Goal: Information Seeking & Learning: Learn about a topic

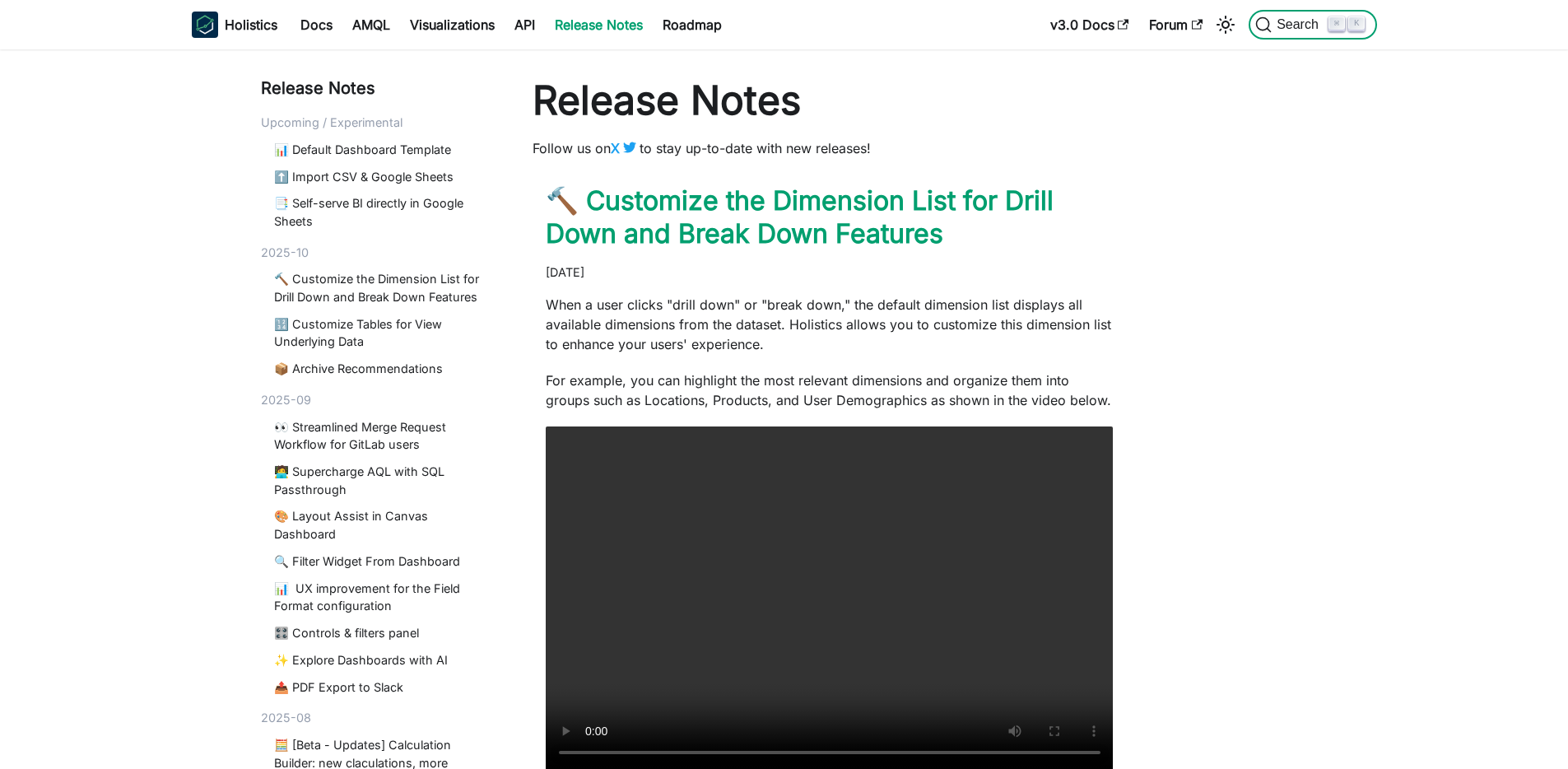
click at [1312, 30] on span "Search" at bounding box center [1300, 24] width 56 height 15
click at [1068, 29] on link "v3.0 Docs" at bounding box center [1090, 24] width 99 height 26
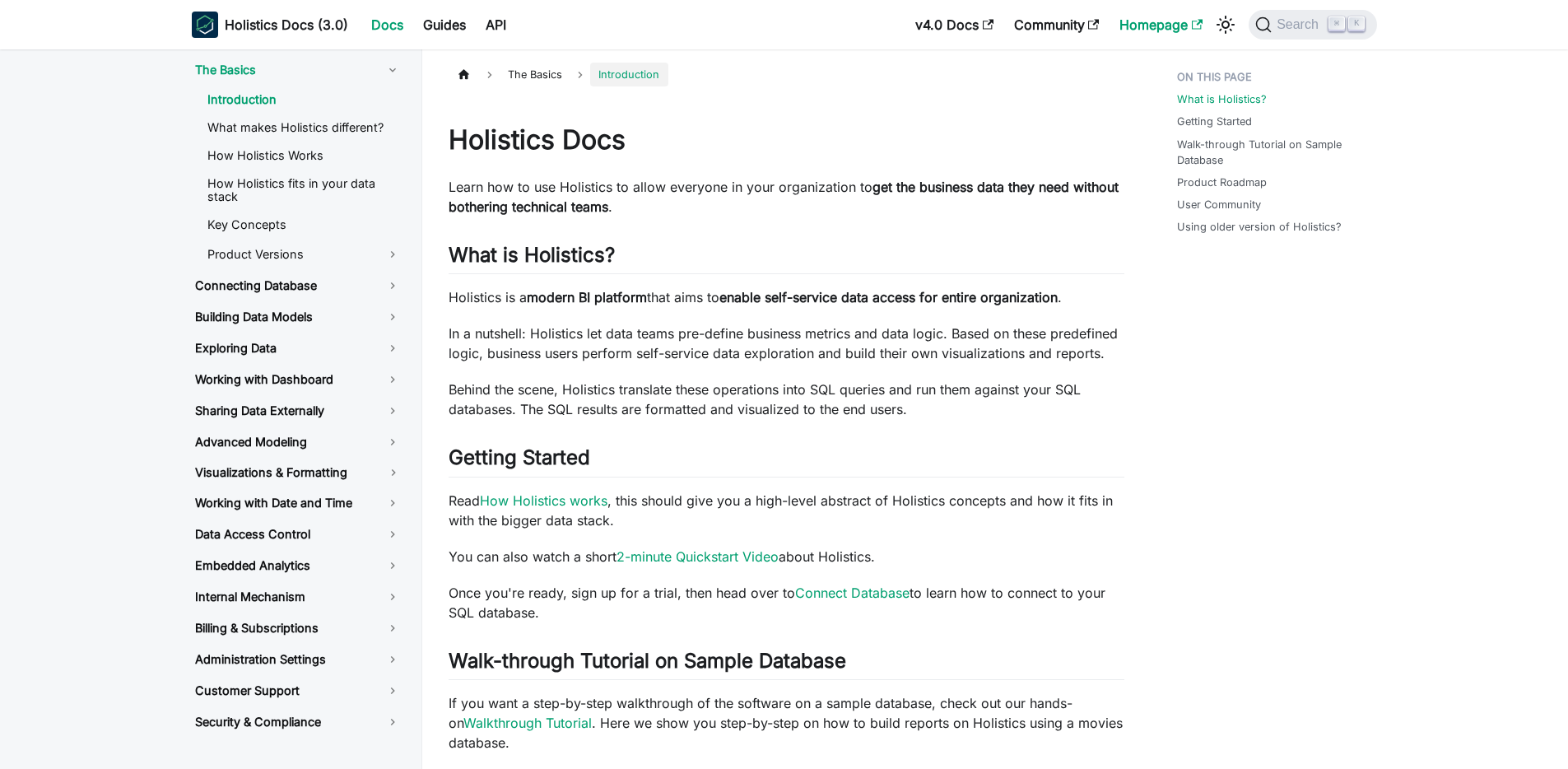
click at [1170, 22] on link "Homepage" at bounding box center [1161, 24] width 103 height 26
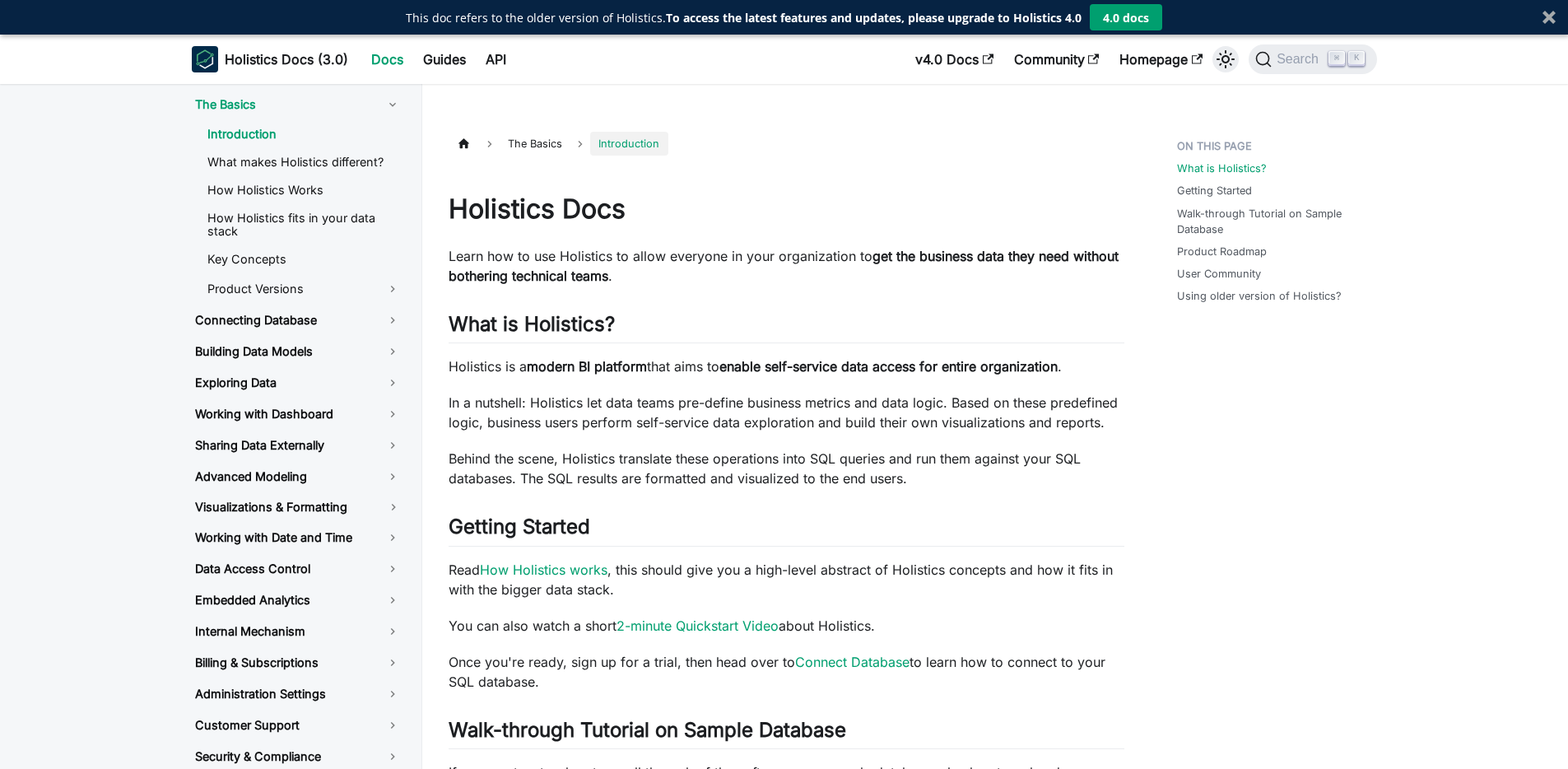
click at [1226, 57] on icon "Switch between dark and light mode (currently light mode)" at bounding box center [1226, 59] width 20 height 20
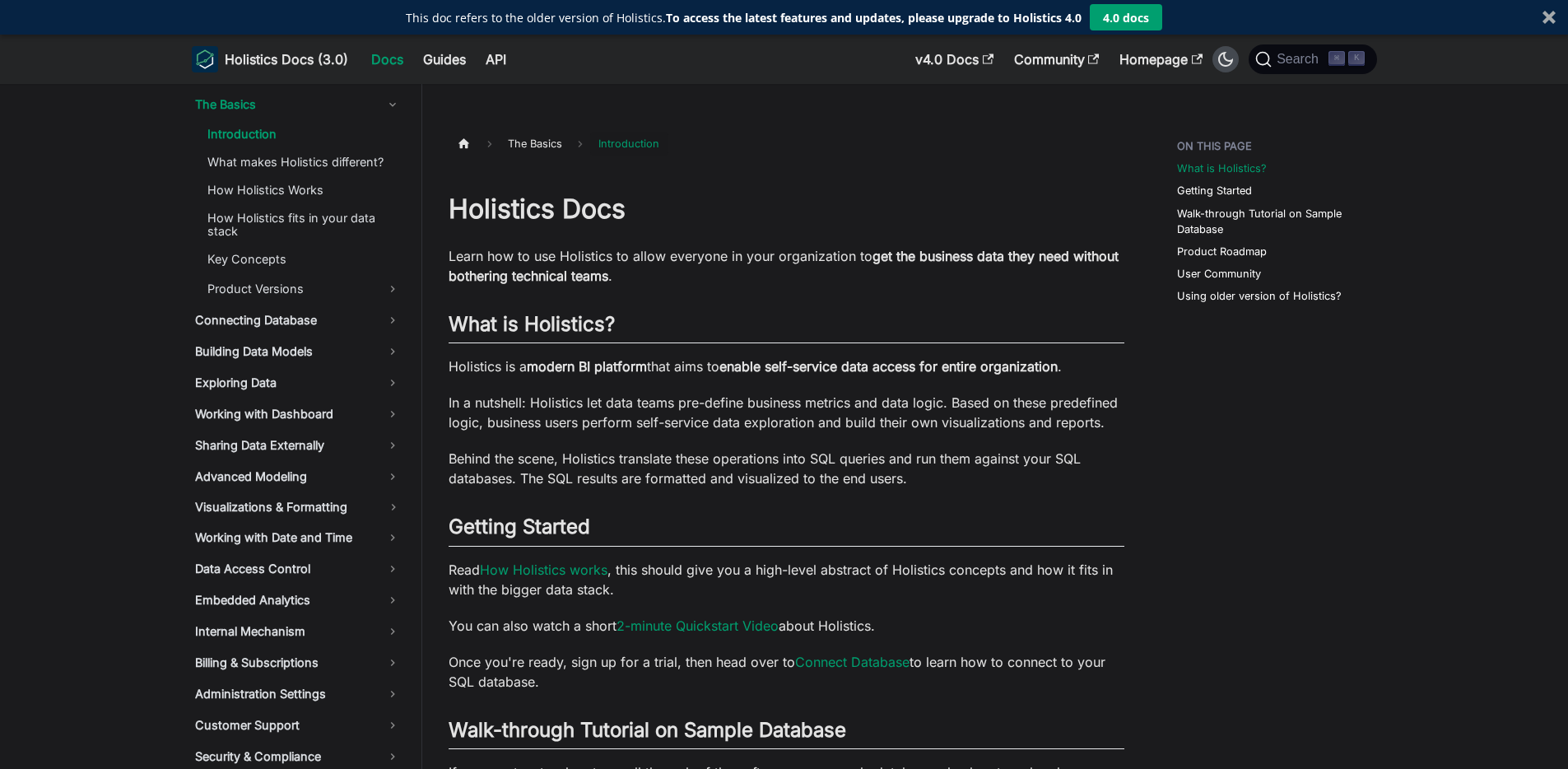
click at [1226, 57] on icon "Switch between dark and light mode (currently dark mode)" at bounding box center [1226, 59] width 20 height 20
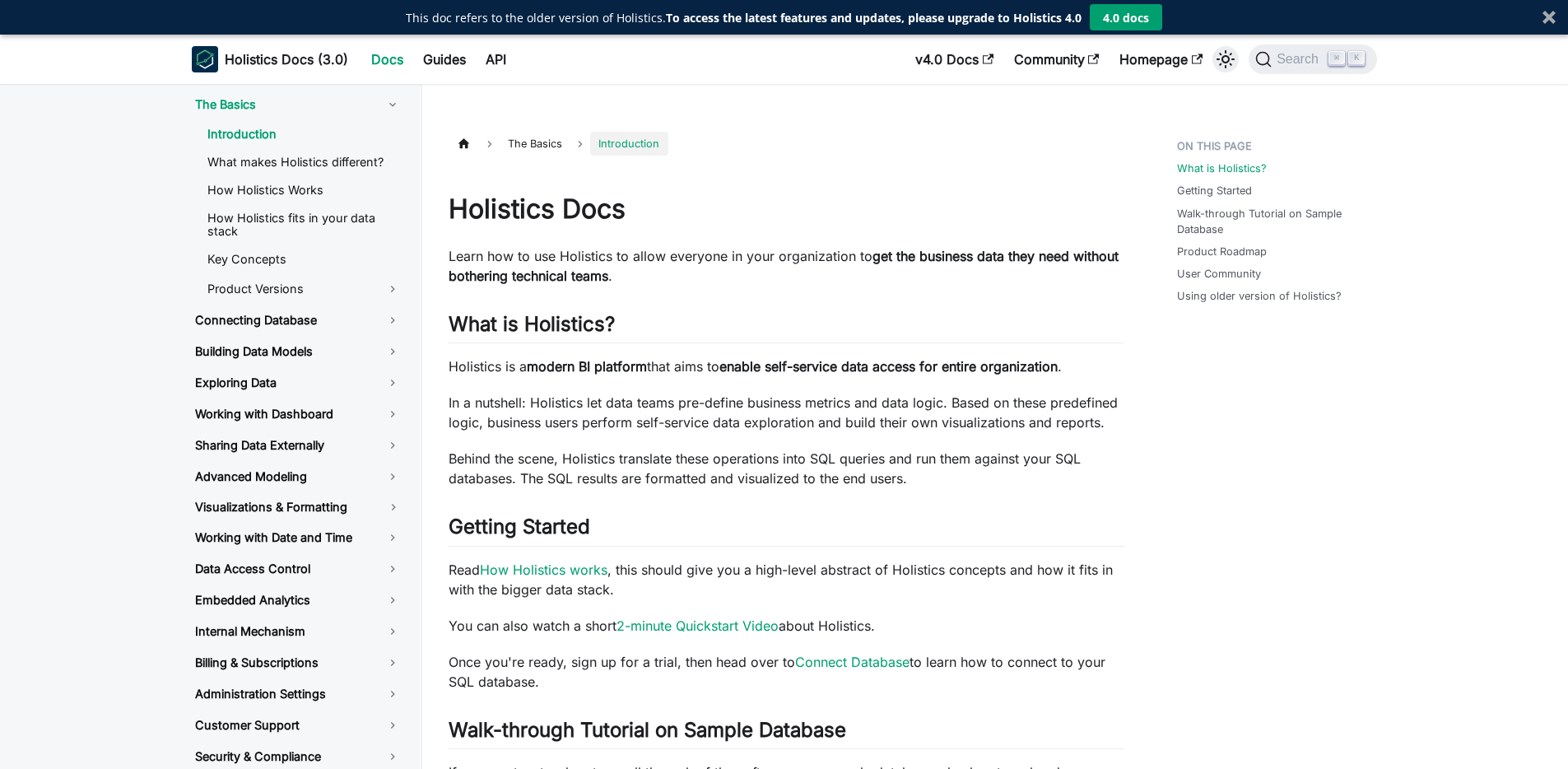
click at [1217, 63] on icon "Switch between dark and light mode (currently light mode)" at bounding box center [1226, 59] width 20 height 20
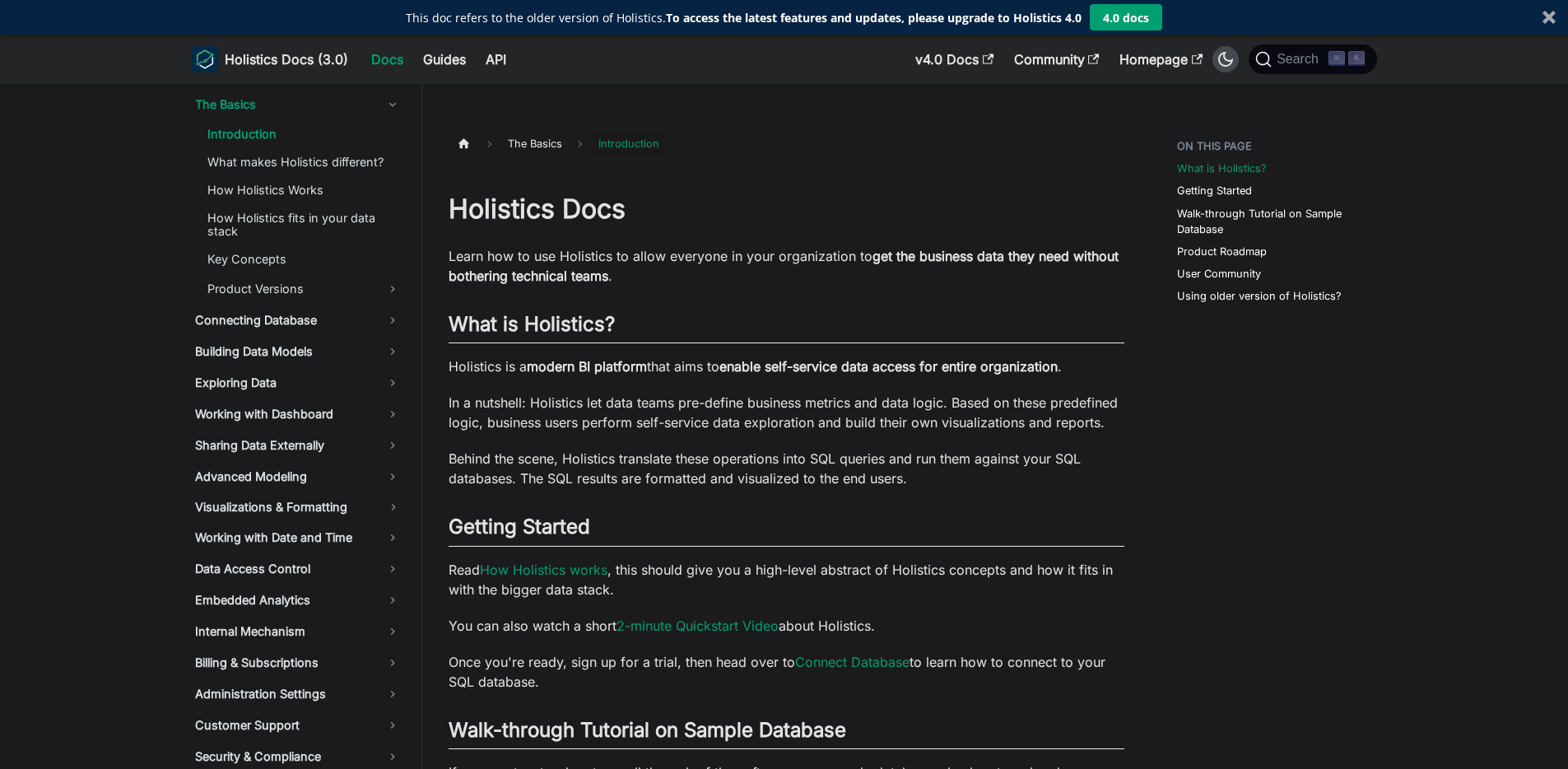
click at [1217, 63] on icon "Switch between dark and light mode (currently dark mode)" at bounding box center [1226, 59] width 20 height 20
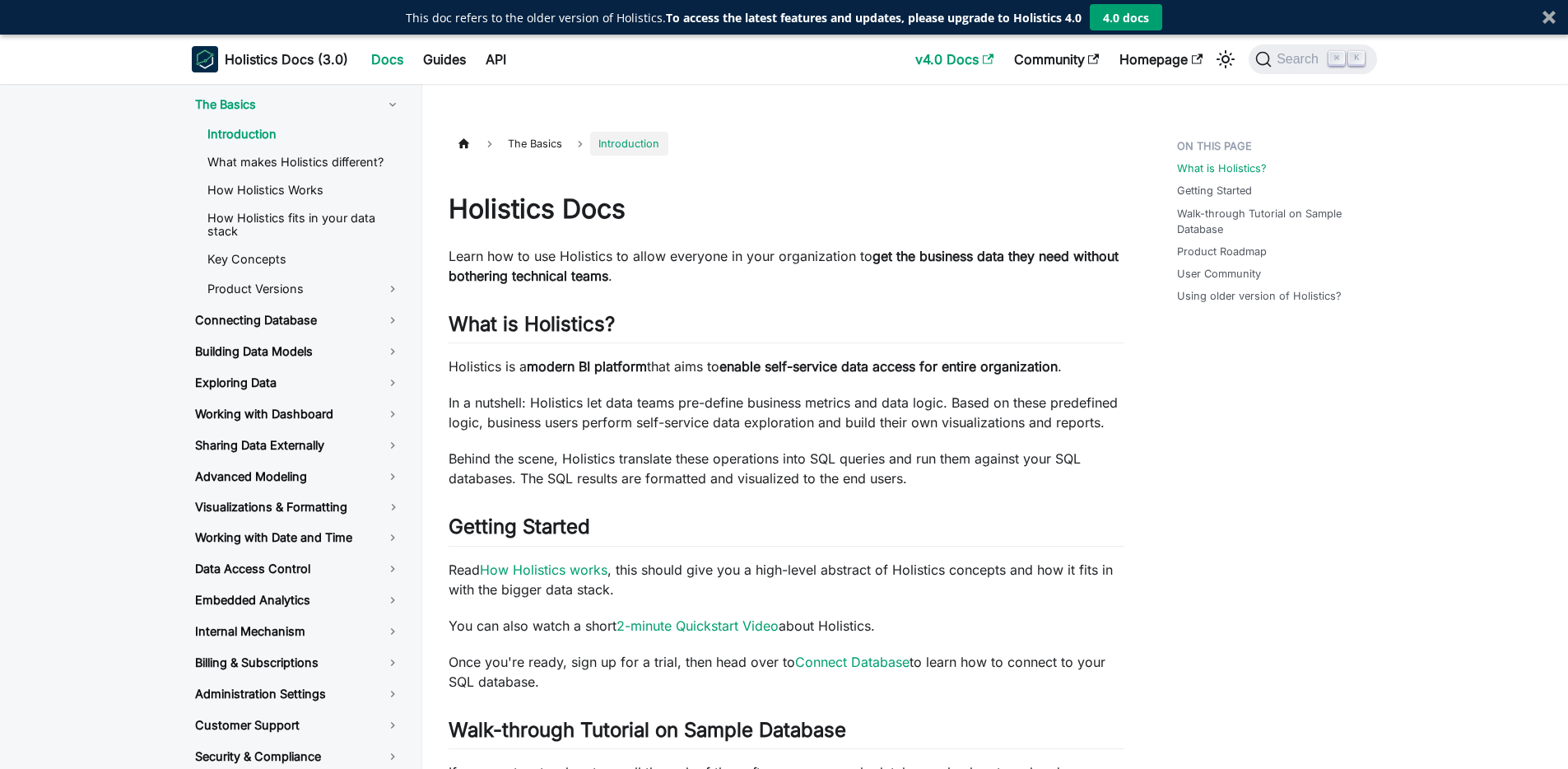
click at [952, 61] on link "v4.0 Docs" at bounding box center [954, 58] width 98 height 26
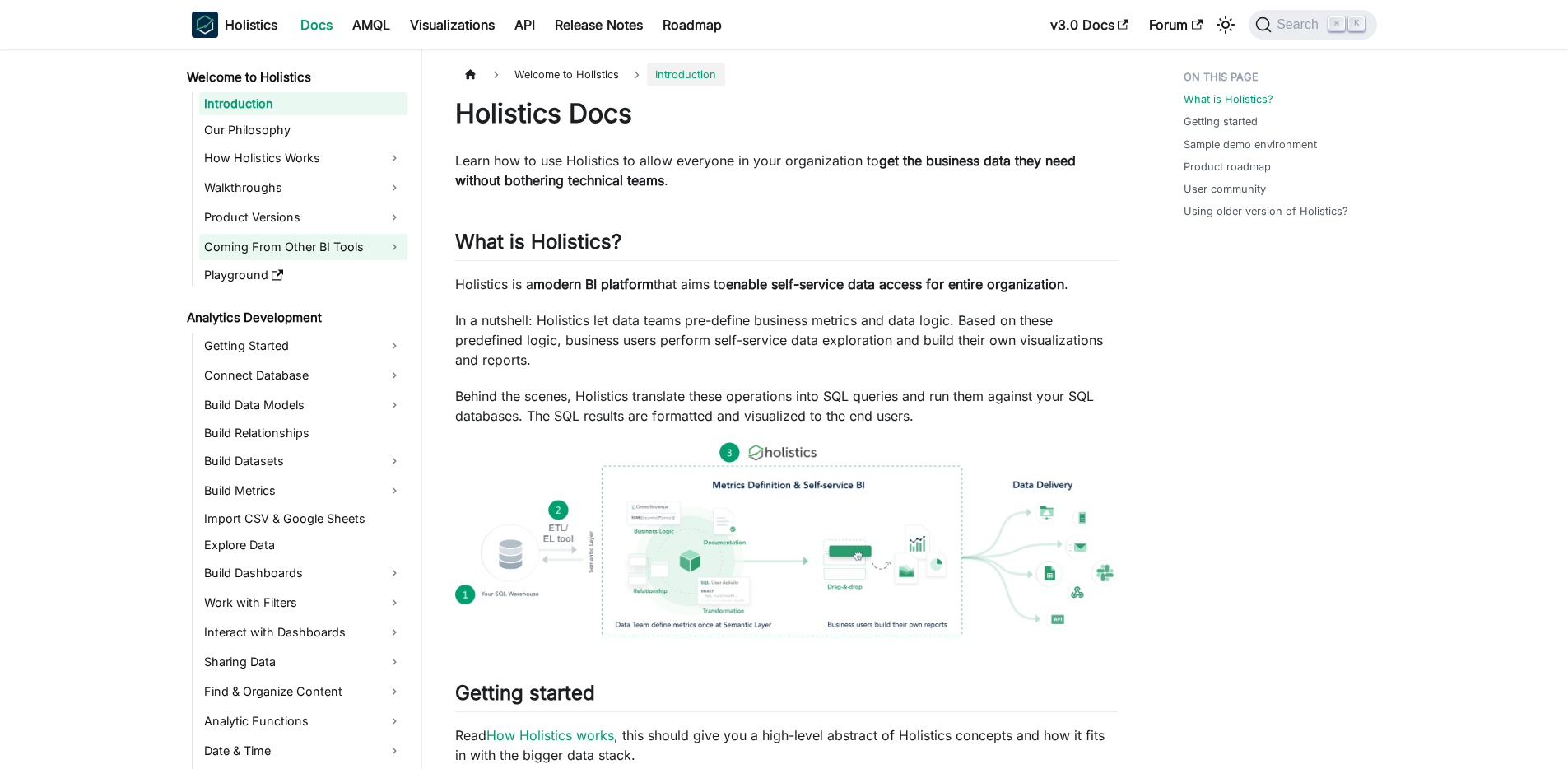
click at [368, 246] on link "Coming From Other BI Tools" at bounding box center [303, 246] width 208 height 26
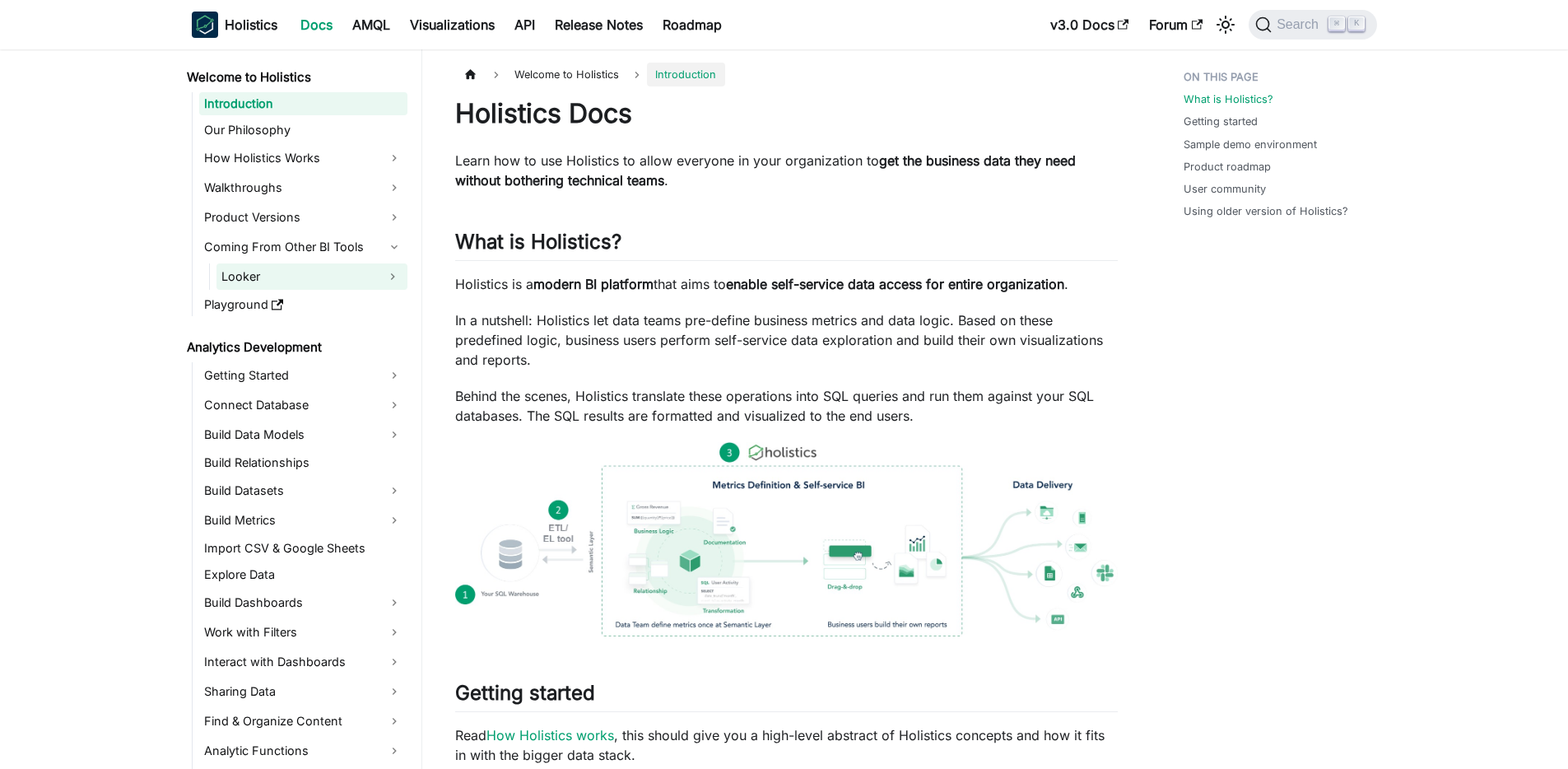
click at [347, 273] on link "Looker" at bounding box center [298, 276] width 161 height 26
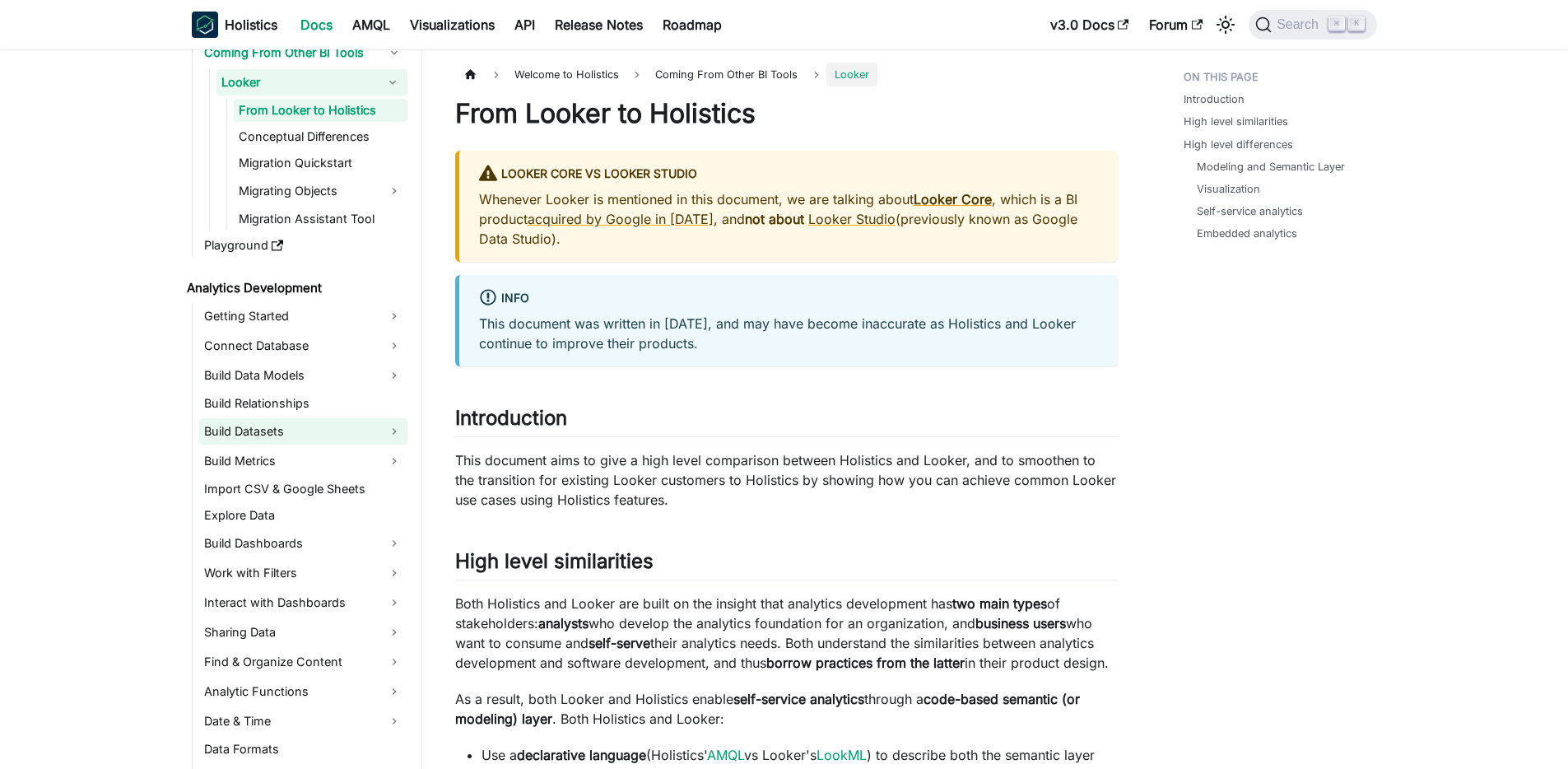
scroll to position [216, 0]
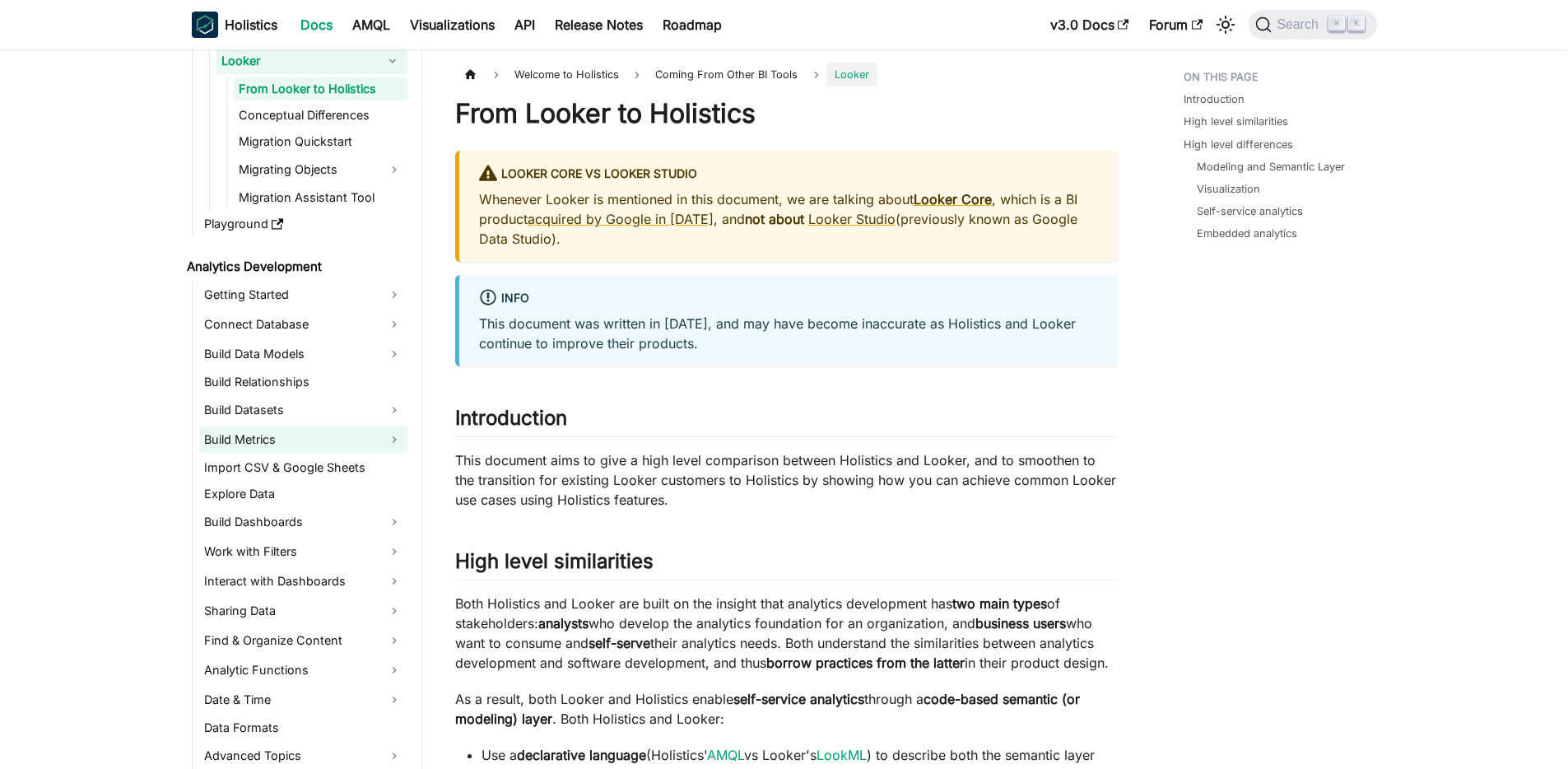
click at [317, 440] on link "Build Metrics" at bounding box center [303, 439] width 208 height 26
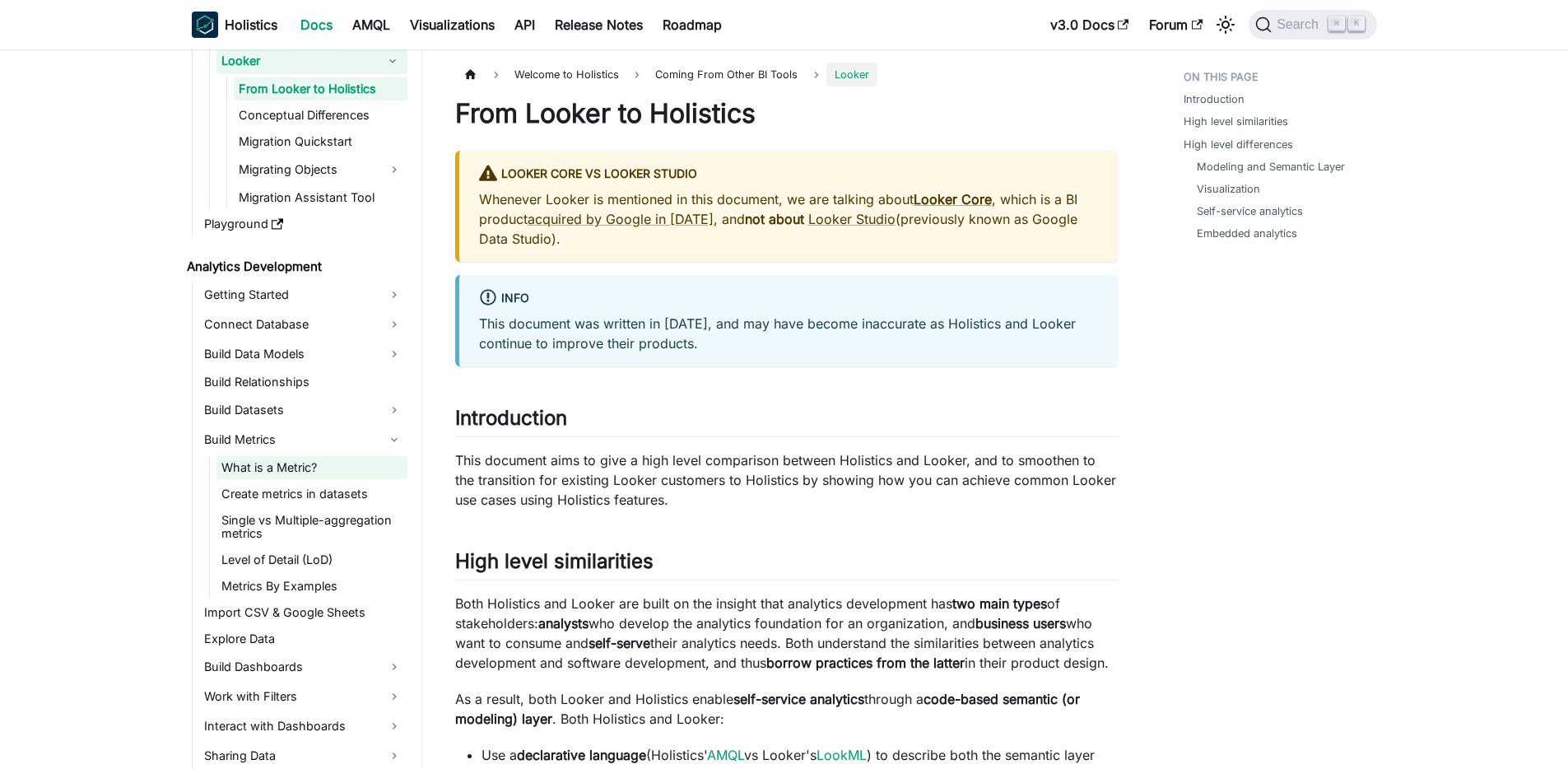
click at [327, 473] on link "What is a Metric?" at bounding box center [312, 468] width 191 height 23
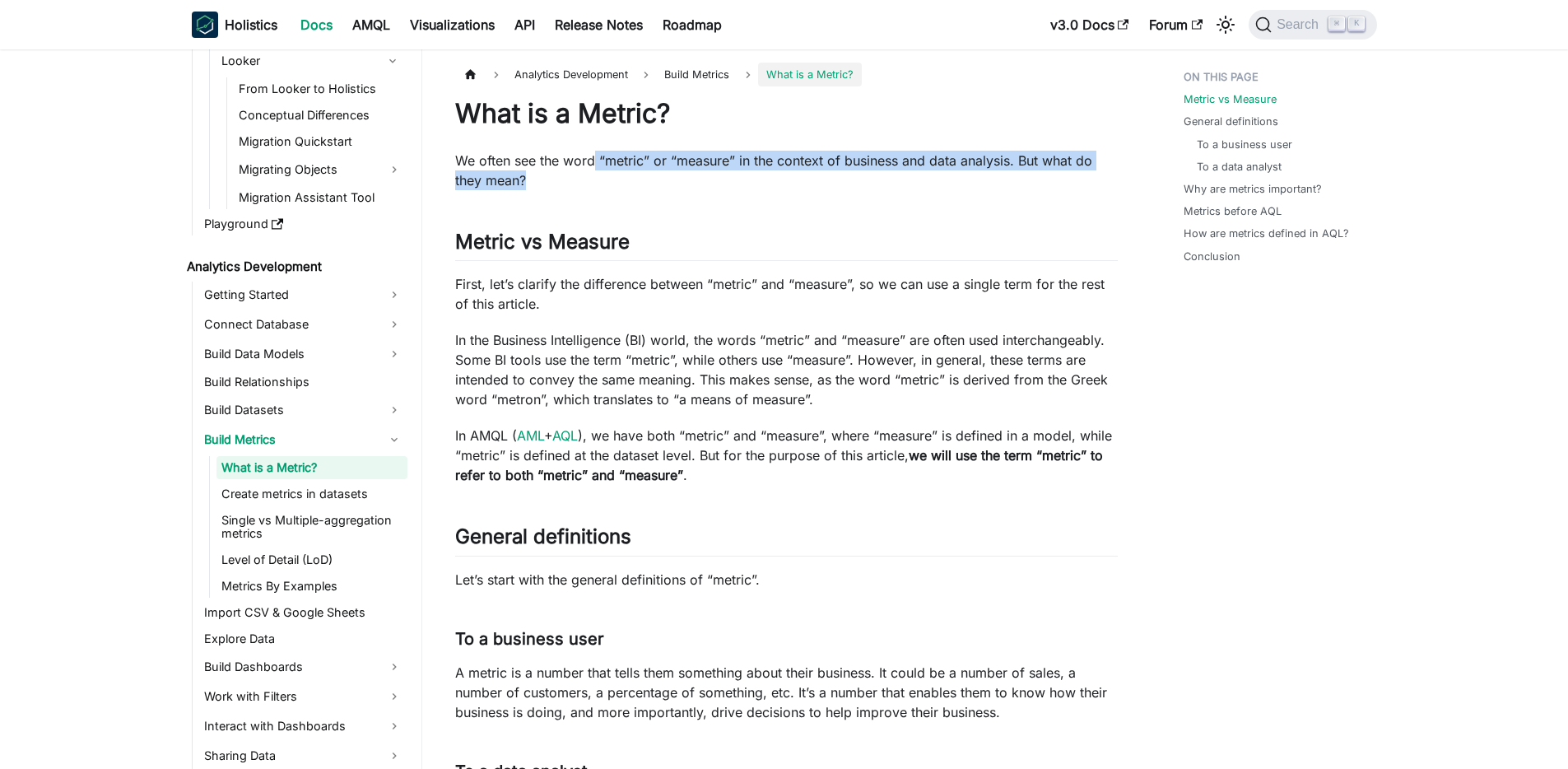
drag, startPoint x: 596, startPoint y: 162, endPoint x: 1108, endPoint y: 177, distance: 512.2
click at [1108, 177] on p "We often see the word “metric” or “measure” in the context of business and data…" at bounding box center [786, 170] width 663 height 39
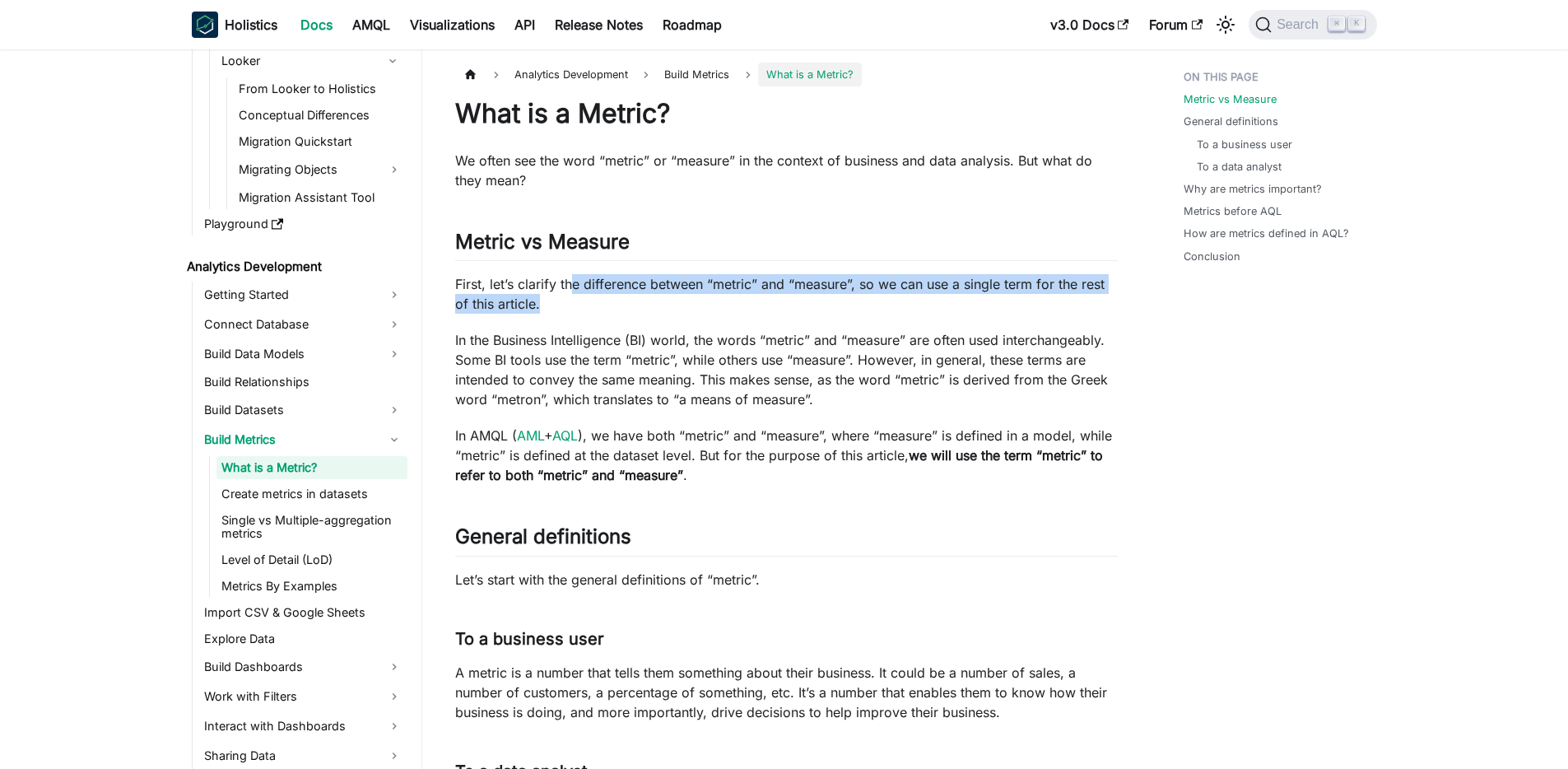
drag, startPoint x: 574, startPoint y: 287, endPoint x: 1095, endPoint y: 310, distance: 521.5
click at [1095, 310] on p "First, let’s clarify the difference between “metric” and “measure”, so we can u…" at bounding box center [786, 294] width 663 height 39
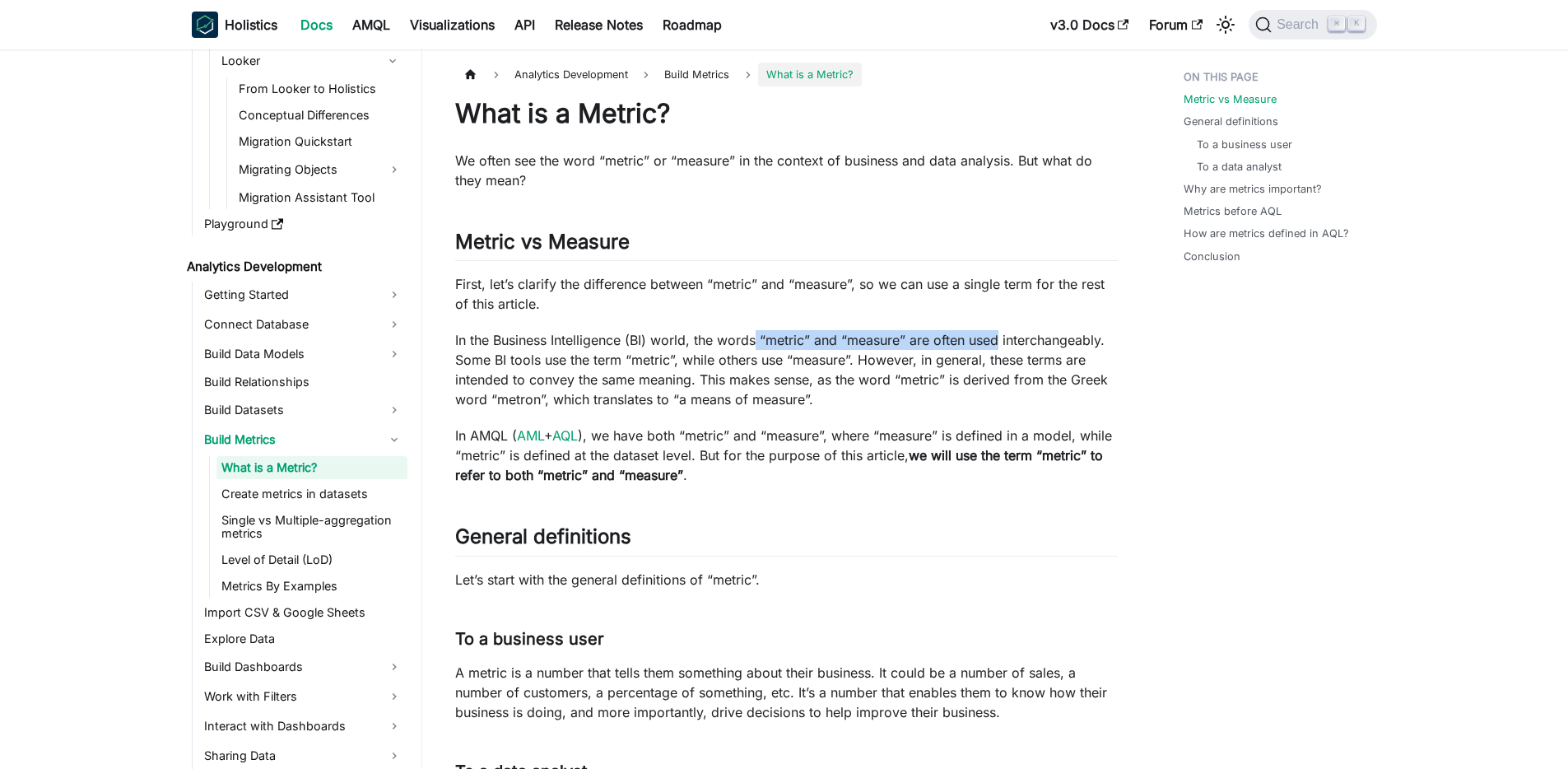
drag, startPoint x: 759, startPoint y: 340, endPoint x: 1002, endPoint y: 338, distance: 243.0
click at [1002, 338] on p "In the Business Intelligence (BI) world, the words “metric” and “measure” are o…" at bounding box center [786, 369] width 663 height 79
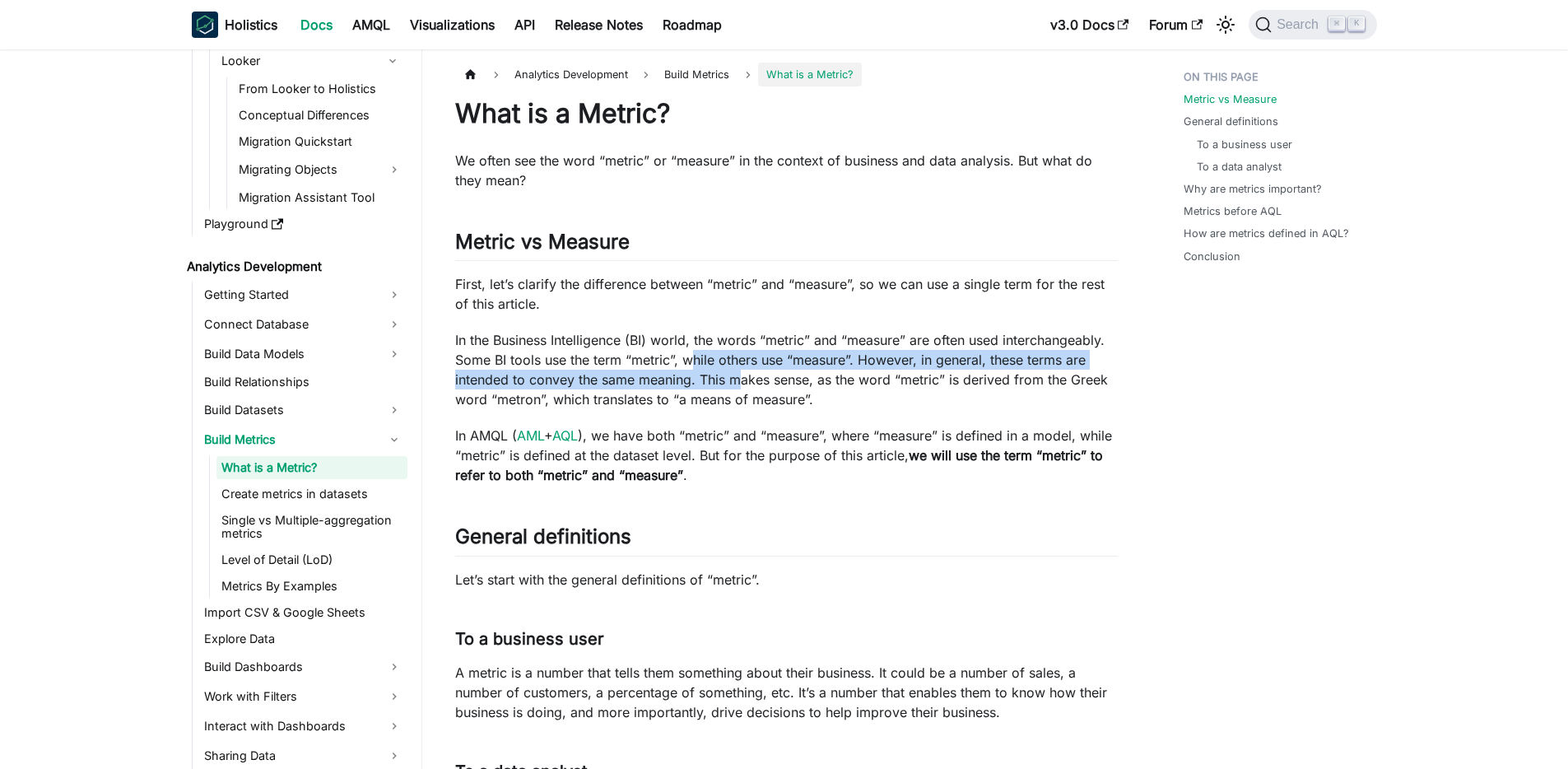
drag, startPoint x: 691, startPoint y: 363, endPoint x: 737, endPoint y: 377, distance: 48.1
click at [737, 377] on p "In the Business Intelligence (BI) world, the words “metric” and “measure” are o…" at bounding box center [786, 369] width 663 height 79
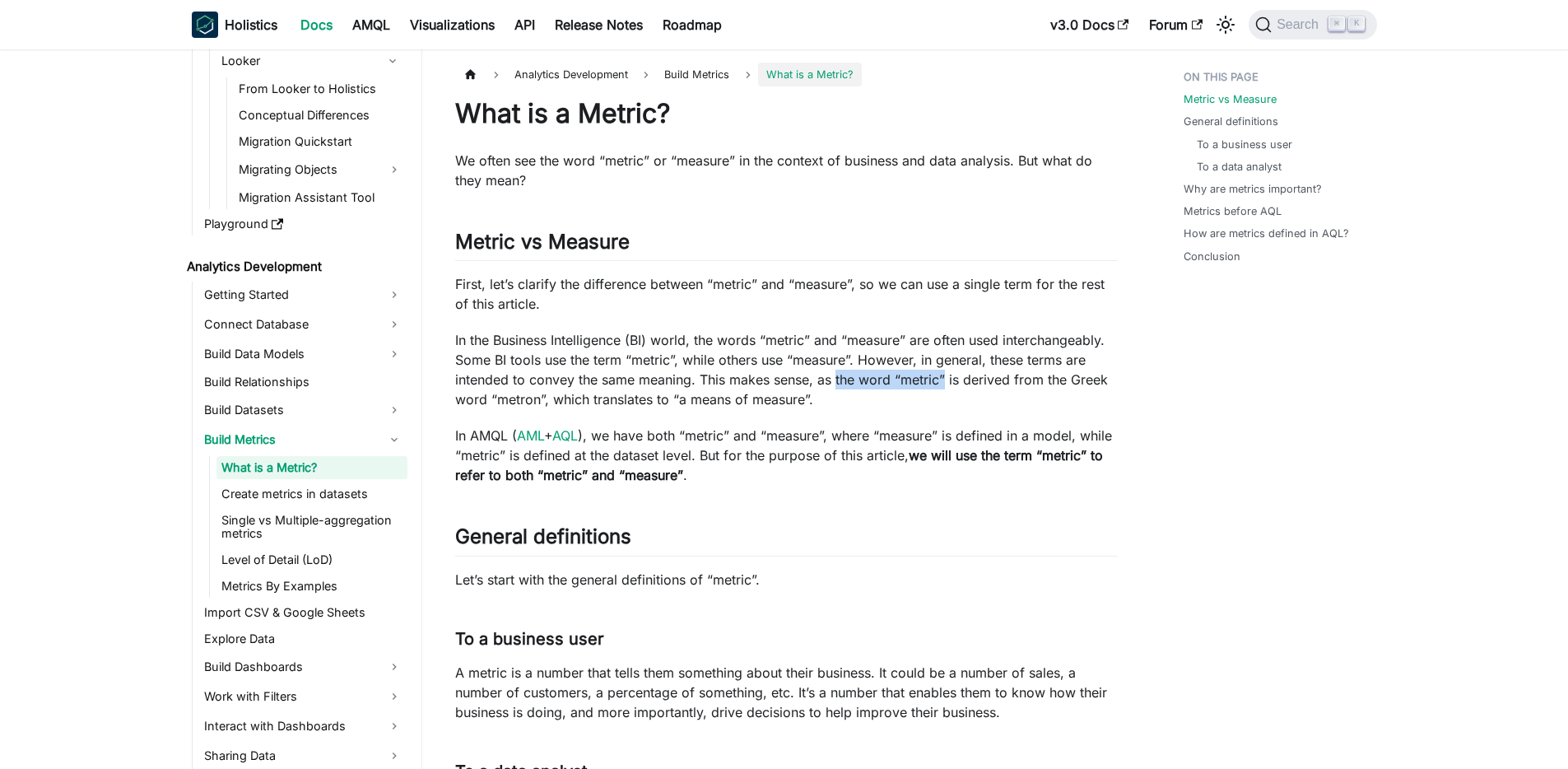
drag, startPoint x: 836, startPoint y: 378, endPoint x: 946, endPoint y: 388, distance: 110.5
click at [946, 388] on p "In the Business Intelligence (BI) world, the words “metric” and “measure” are o…" at bounding box center [786, 369] width 663 height 79
drag, startPoint x: 901, startPoint y: 440, endPoint x: 1009, endPoint y: 440, distance: 108.0
click at [1008, 440] on p "In AMQL ( AML + AQL ), we have both “metric” and “measure”, where “measure” is …" at bounding box center [786, 455] width 663 height 59
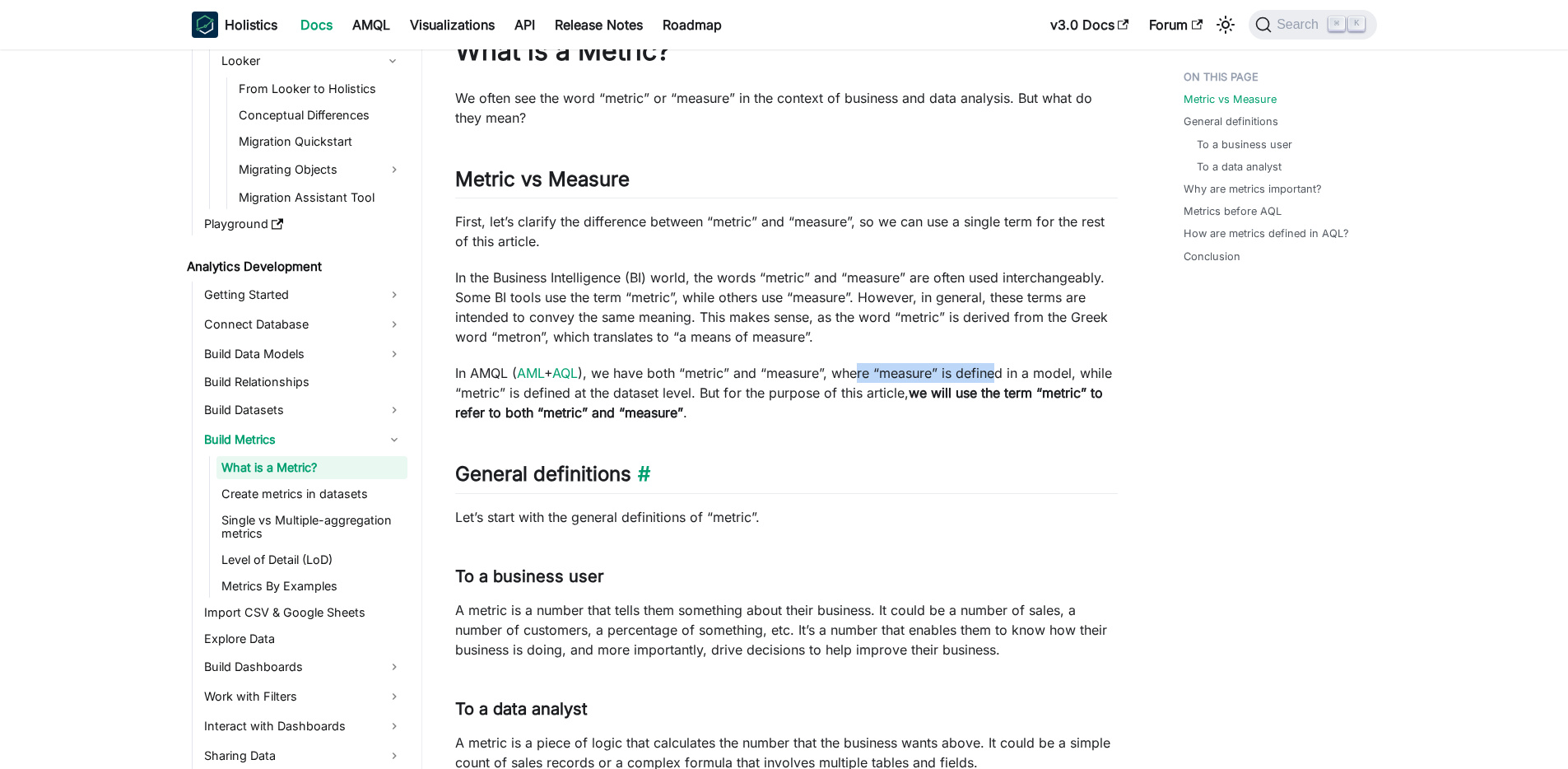
scroll to position [183, 0]
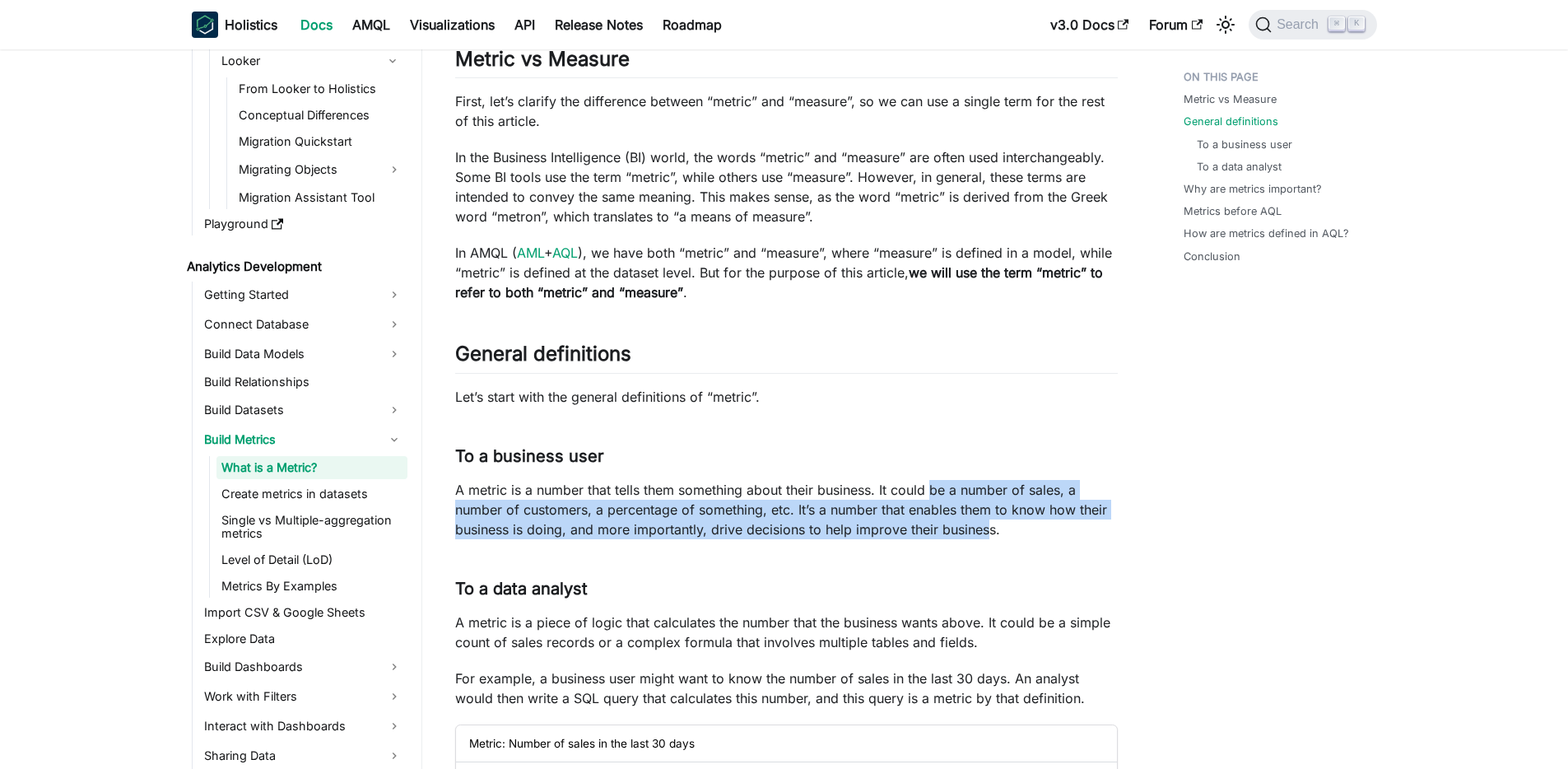
drag, startPoint x: 941, startPoint y: 497, endPoint x: 990, endPoint y: 521, distance: 54.6
click at [990, 521] on p "A metric is a number that tells them something about their business. It could b…" at bounding box center [786, 509] width 663 height 59
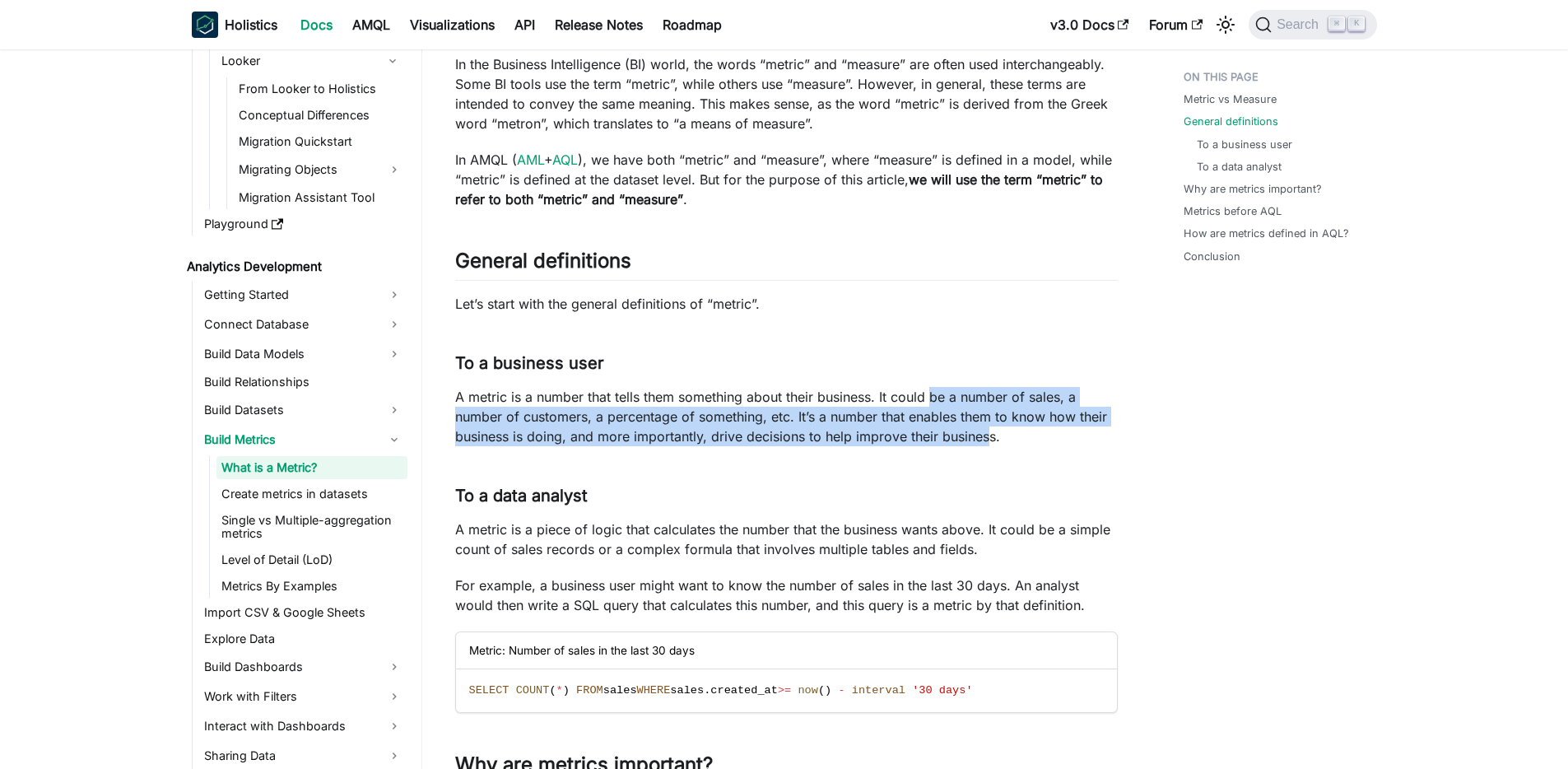
scroll to position [287, 0]
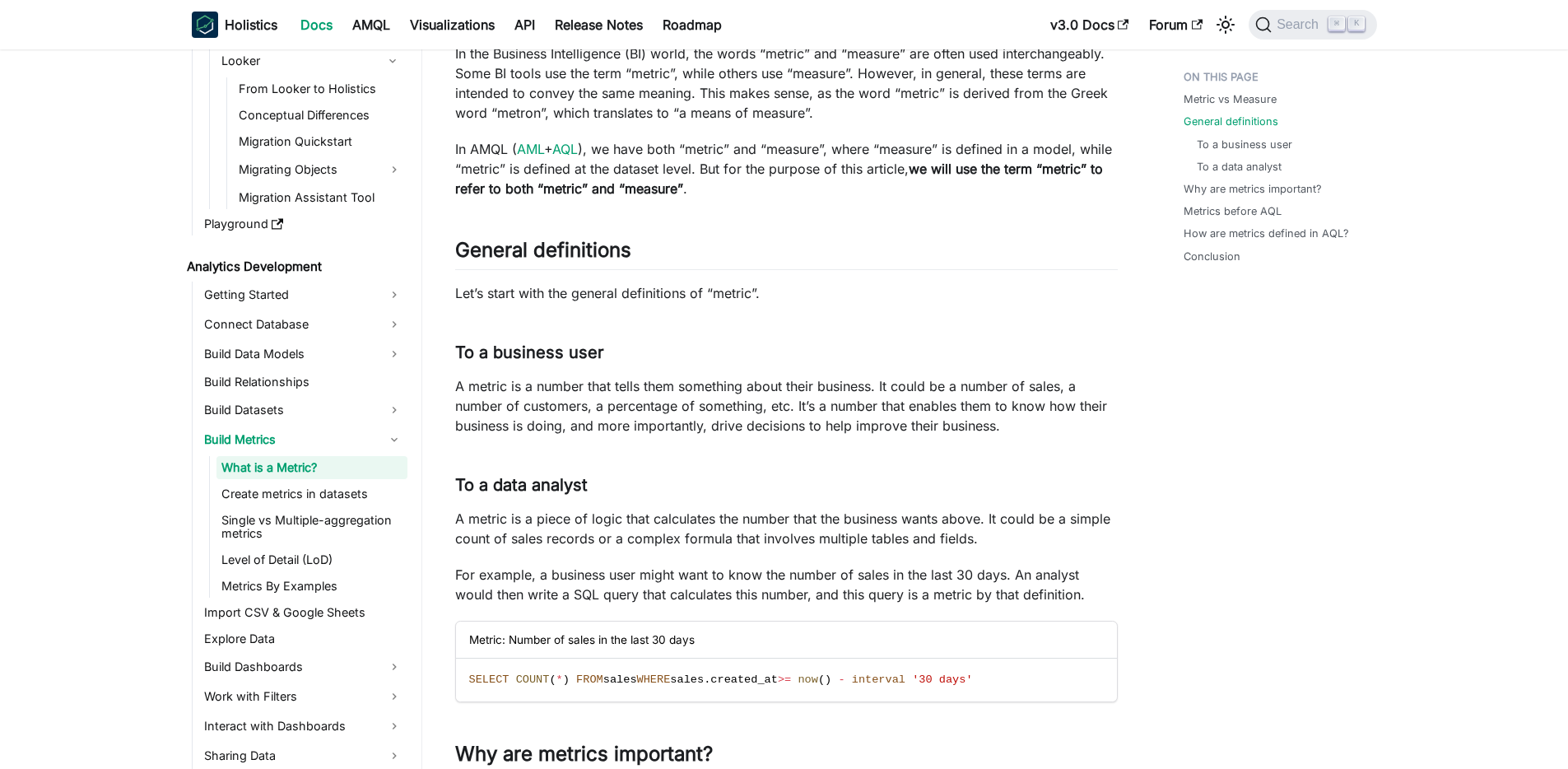
drag, startPoint x: 569, startPoint y: 529, endPoint x: 772, endPoint y: 518, distance: 203.3
click at [772, 518] on p "A metric is a piece of logic that calculates the number that the business wants…" at bounding box center [786, 529] width 663 height 39
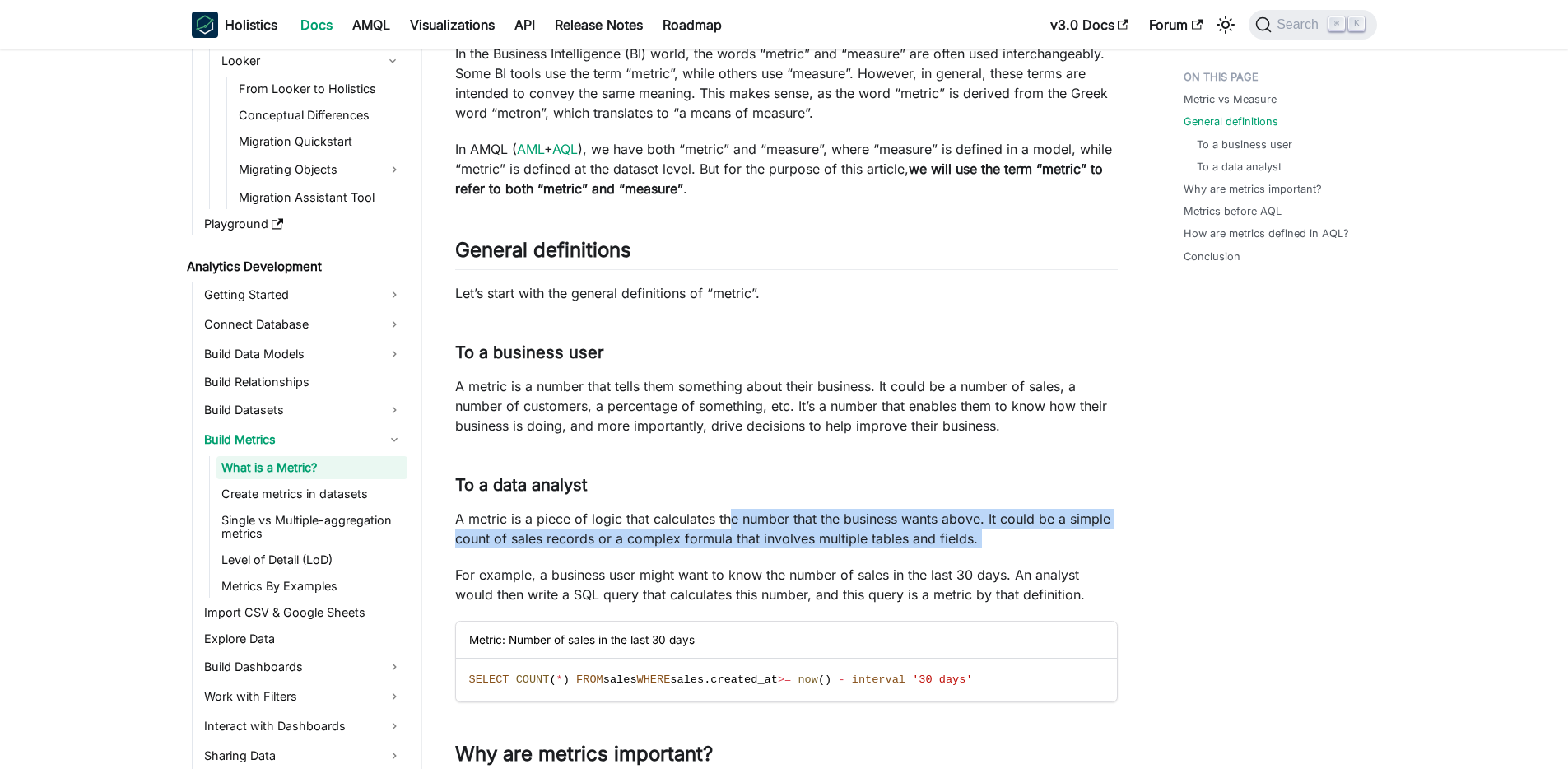
drag, startPoint x: 730, startPoint y: 518, endPoint x: 1123, endPoint y: 559, distance: 395.1
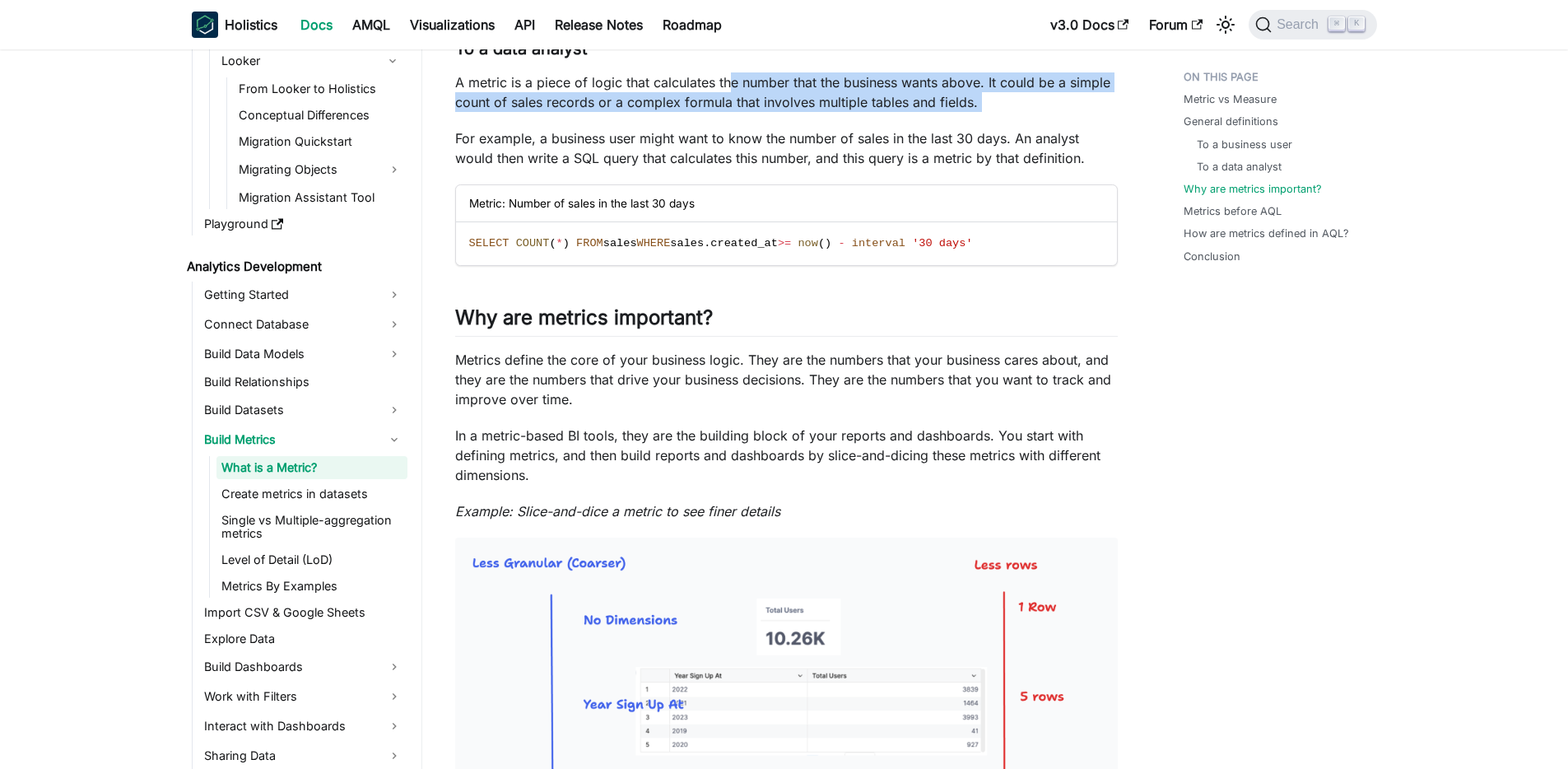
scroll to position [808, 0]
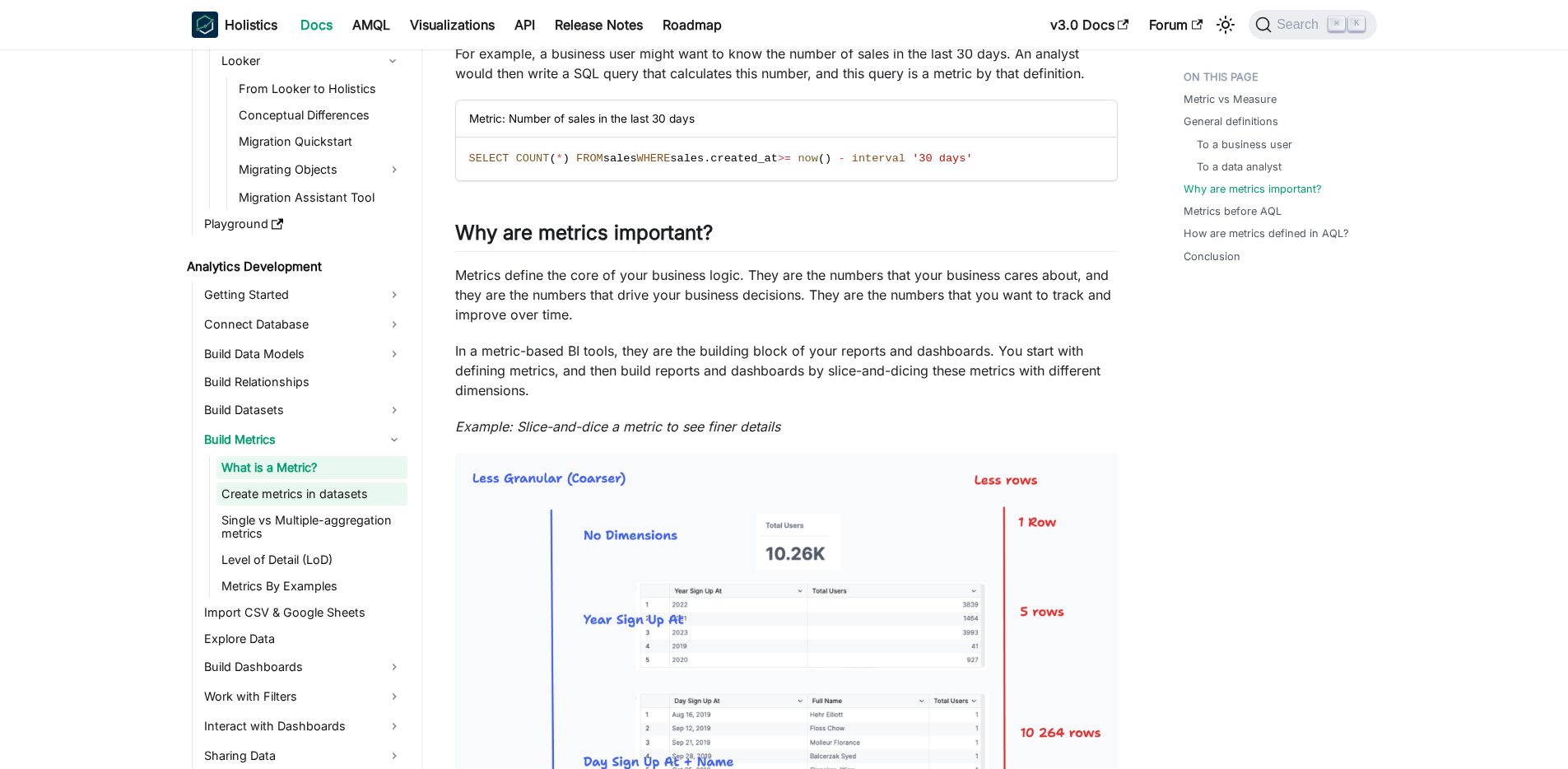
click at [351, 499] on link "Create metrics in datasets" at bounding box center [312, 494] width 191 height 23
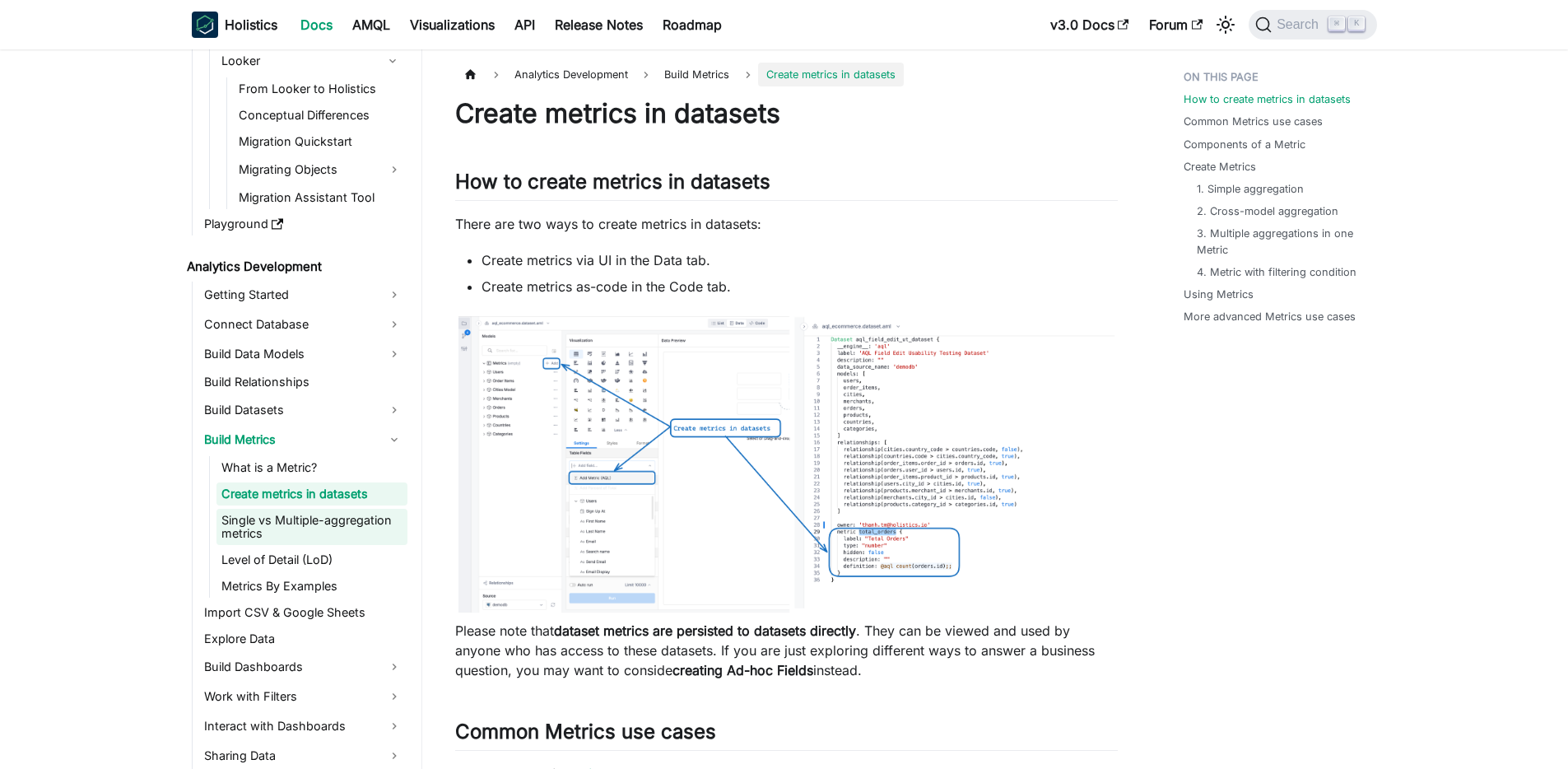
click at [351, 529] on link "Single vs Multiple-aggregation metrics" at bounding box center [312, 527] width 191 height 36
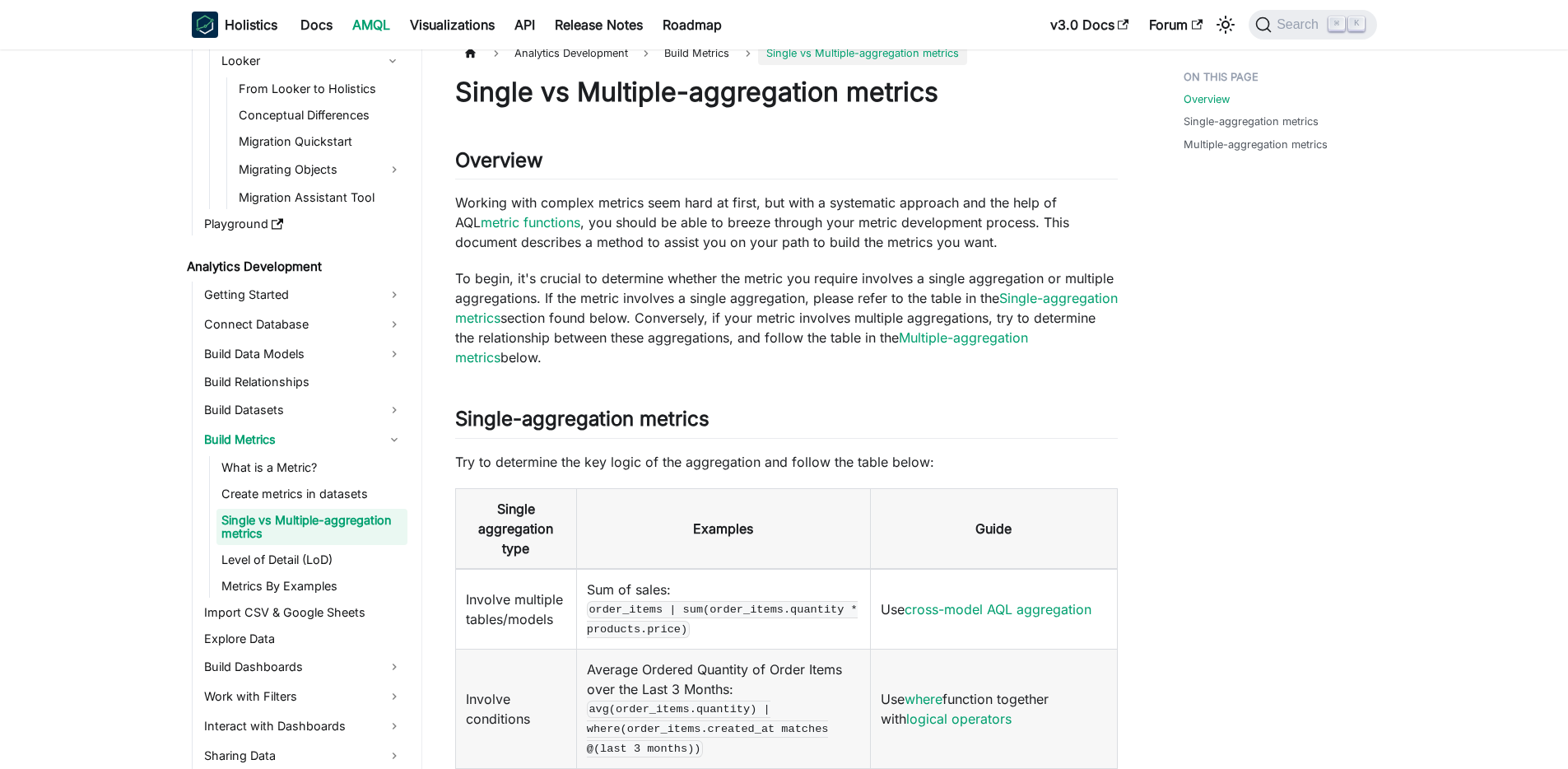
scroll to position [79, 0]
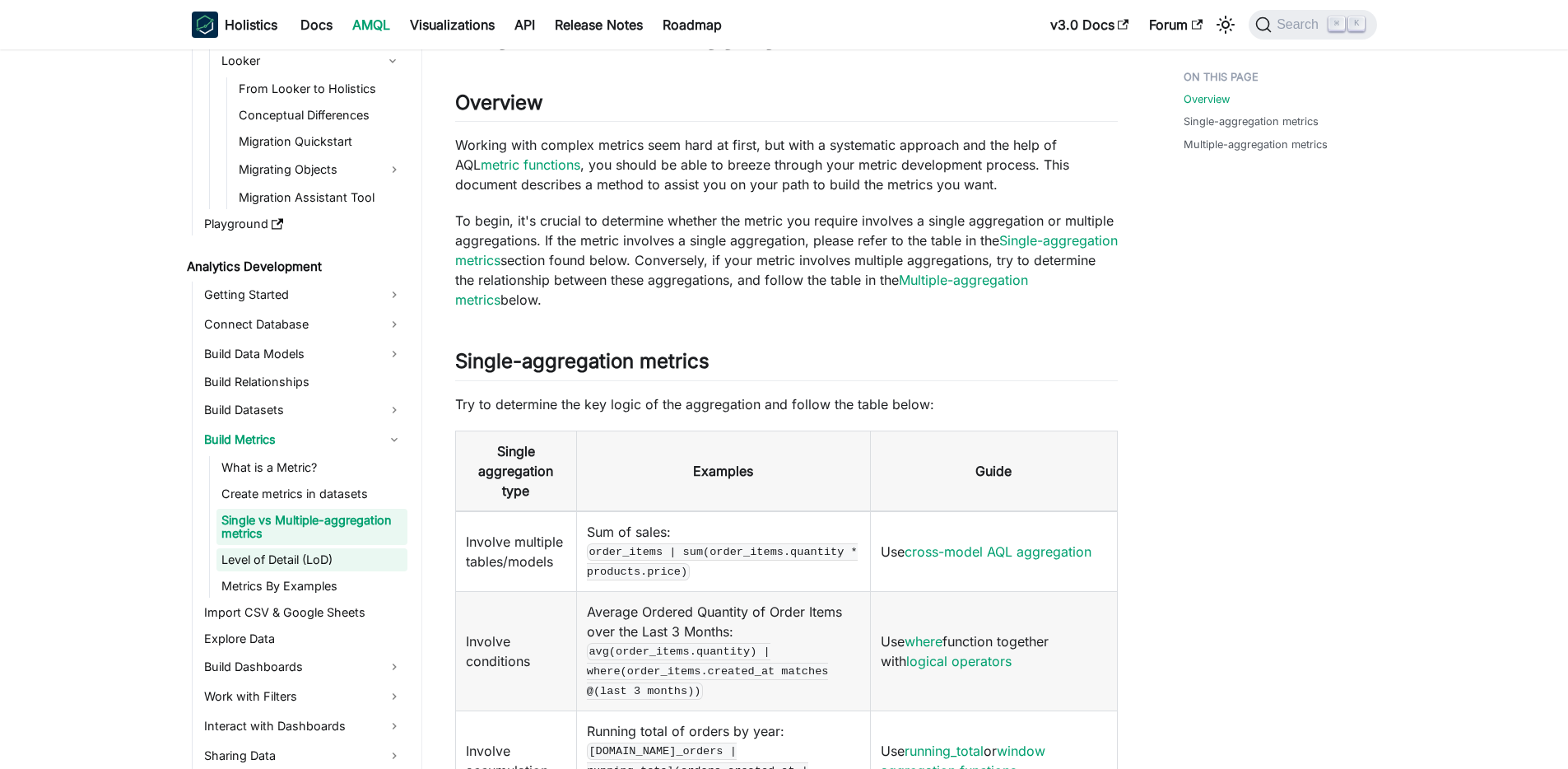
click at [275, 554] on link "Level of Detail (LoD)" at bounding box center [312, 560] width 191 height 23
